Goal: Transaction & Acquisition: Book appointment/travel/reservation

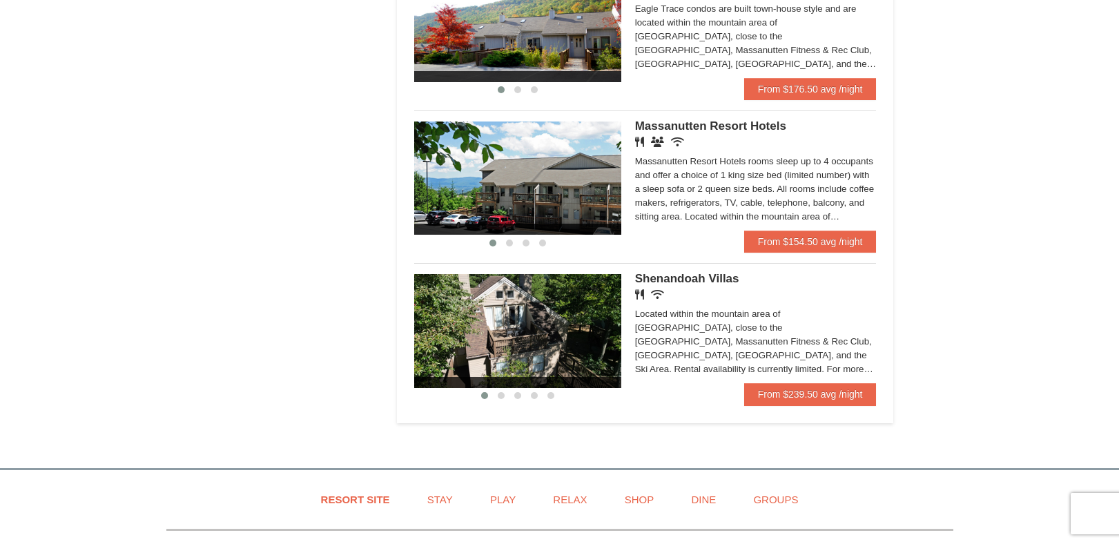
scroll to position [813, 0]
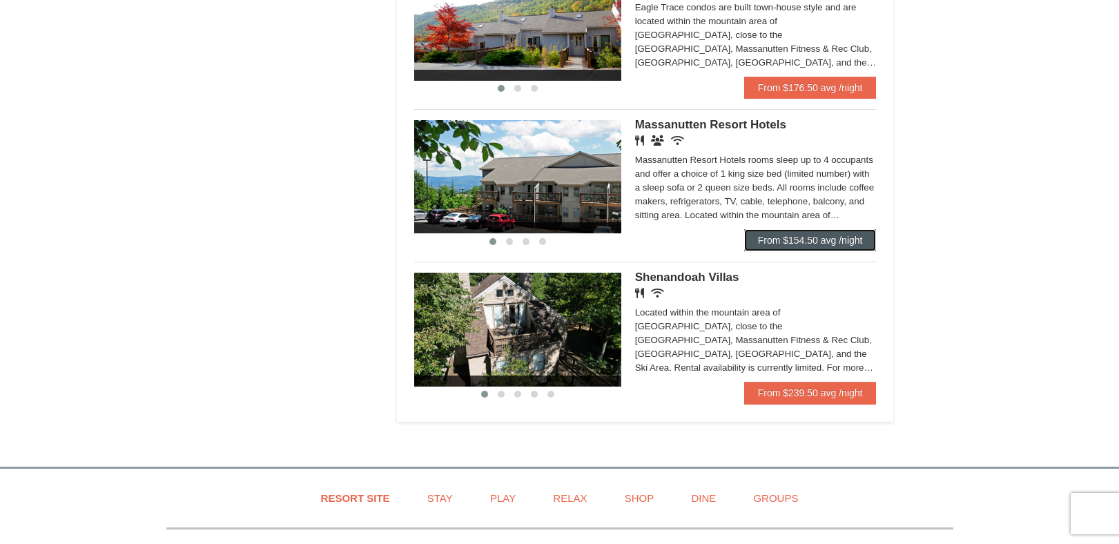
click at [774, 245] on link "From $154.50 avg /night" at bounding box center [810, 240] width 133 height 22
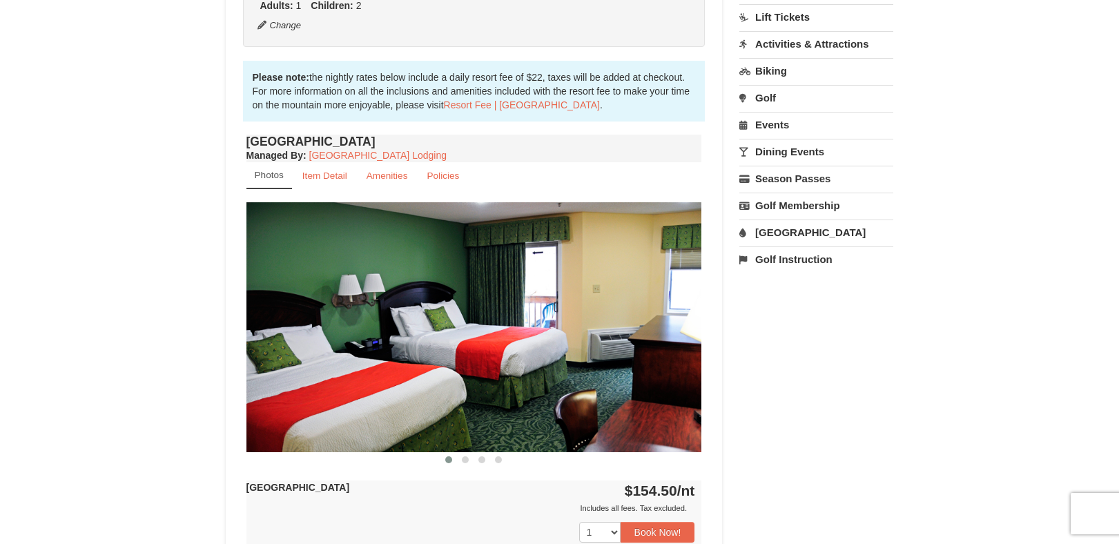
scroll to position [392, 0]
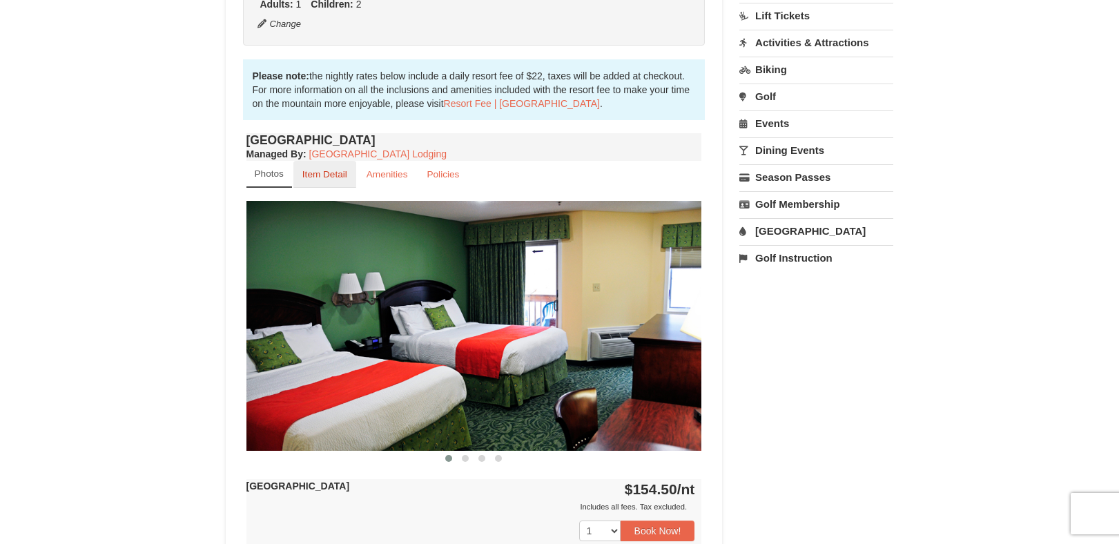
click at [344, 174] on small "Item Detail" at bounding box center [324, 174] width 45 height 10
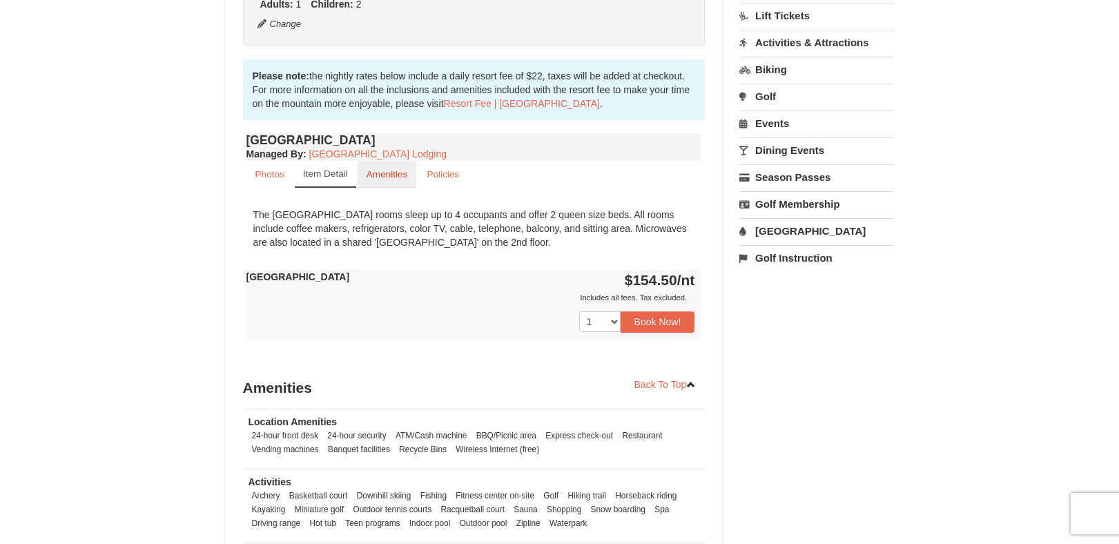
click at [391, 175] on small "Amenities" at bounding box center [387, 174] width 41 height 10
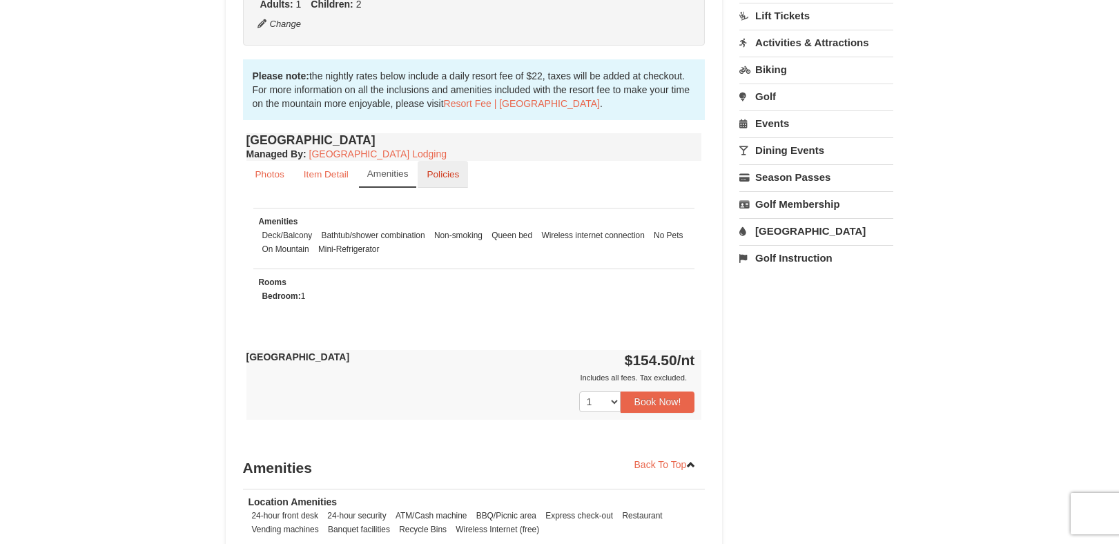
click at [449, 175] on small "Policies" at bounding box center [443, 174] width 32 height 10
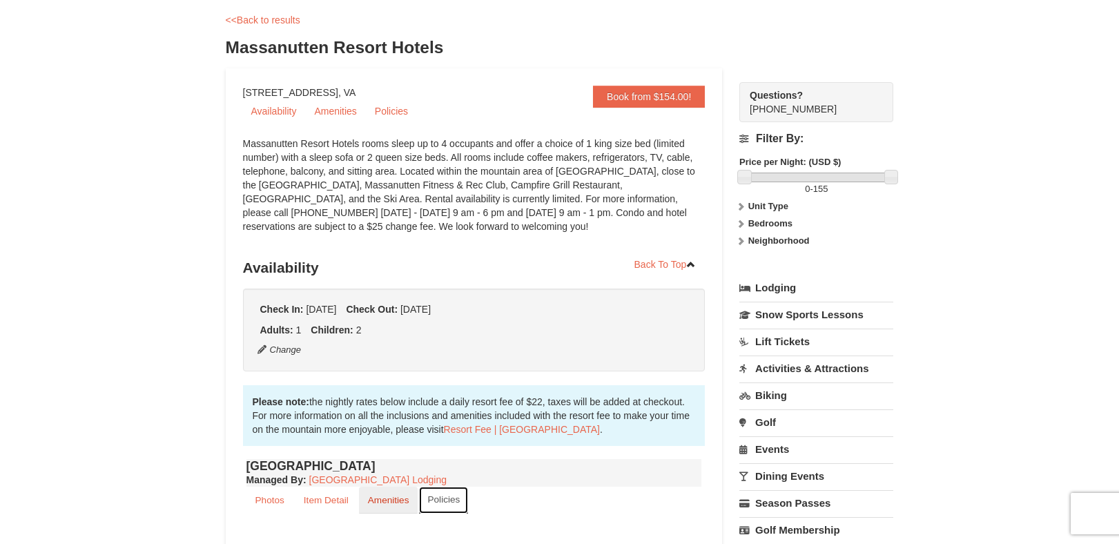
scroll to position [0, 0]
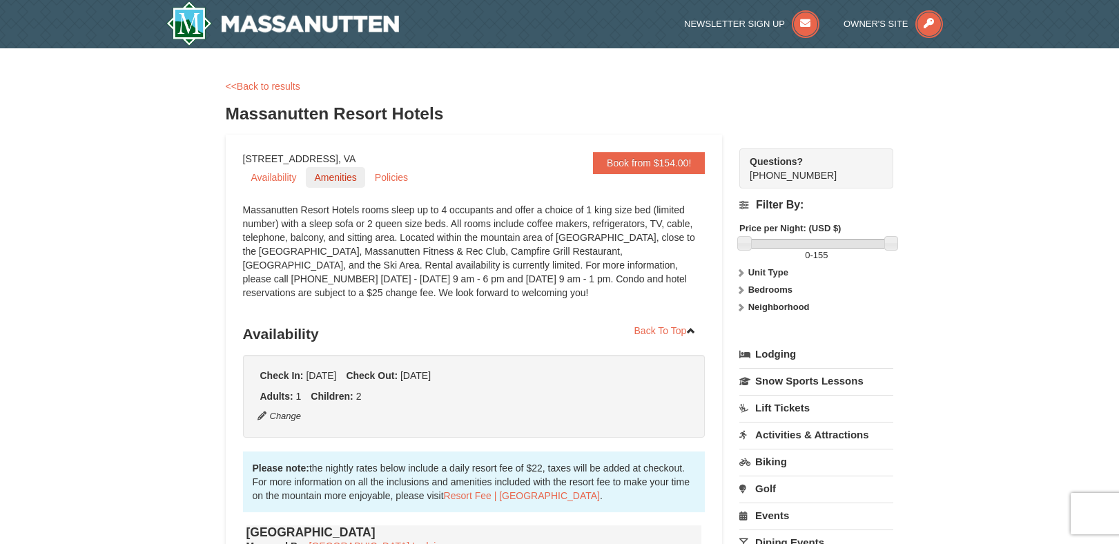
click at [349, 179] on link "Amenities" at bounding box center [335, 177] width 59 height 21
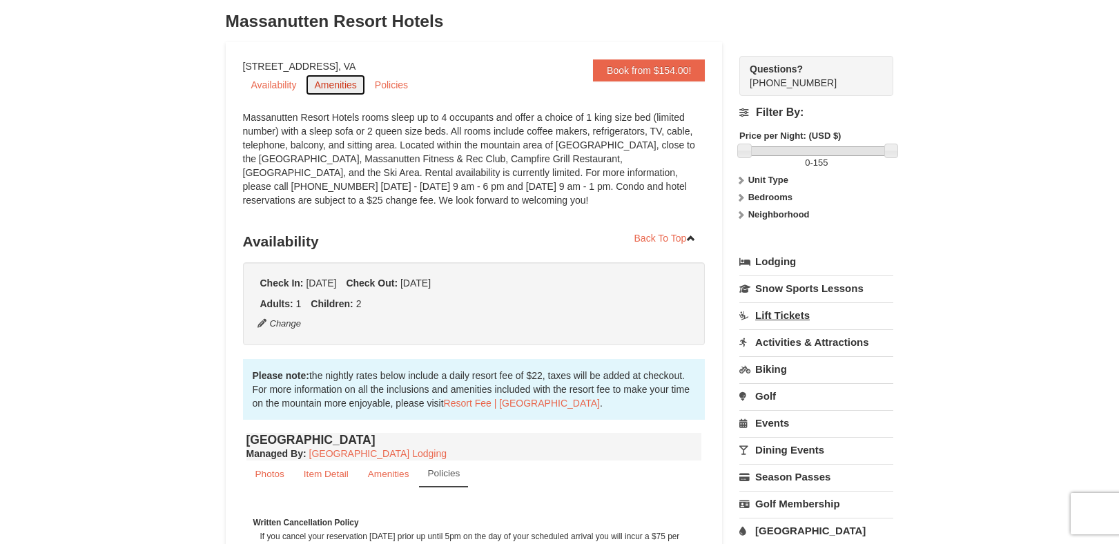
scroll to position [95, 0]
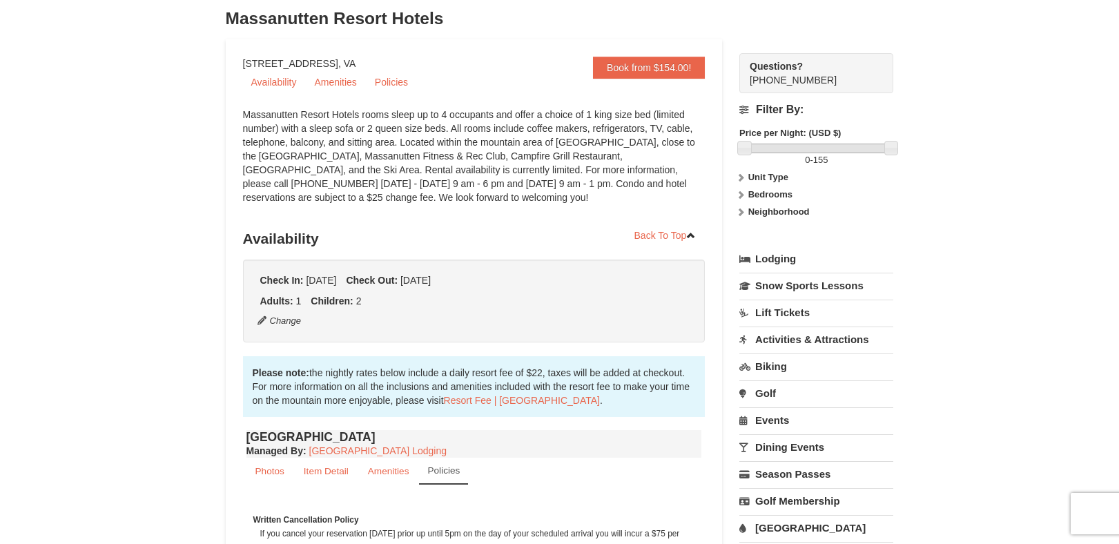
click at [751, 341] on link "Activities & Attractions" at bounding box center [816, 340] width 154 height 26
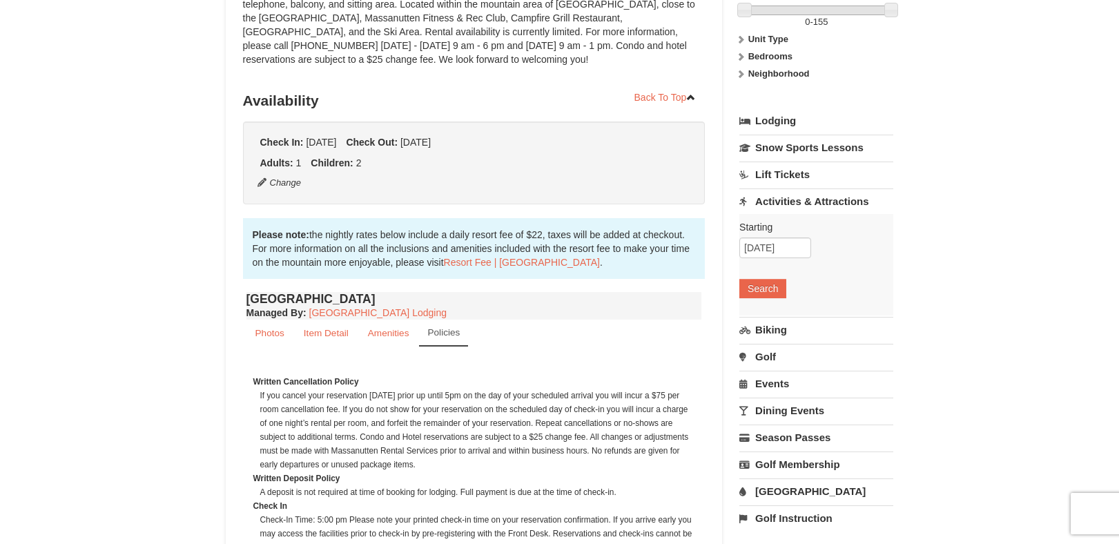
scroll to position [233, 0]
click at [767, 331] on link "Biking" at bounding box center [816, 331] width 154 height 26
